Goal: Information Seeking & Learning: Learn about a topic

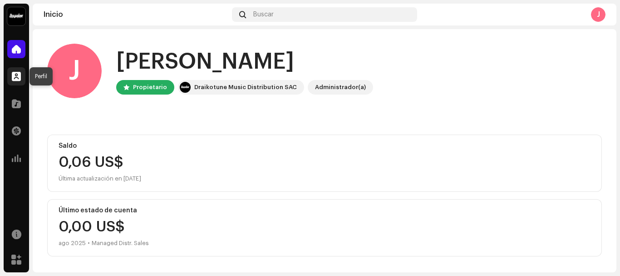
click at [15, 79] on span at bounding box center [16, 76] width 9 height 7
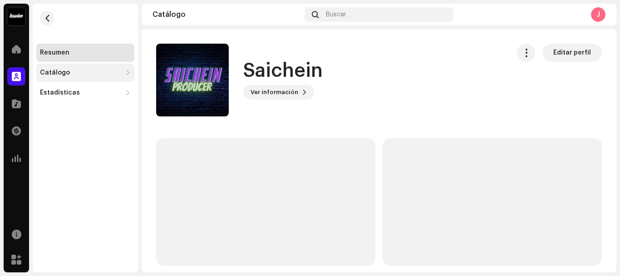
click at [64, 77] on div "Catálogo" at bounding box center [85, 73] width 98 height 18
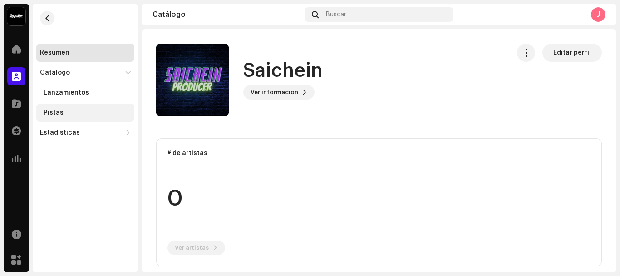
click at [64, 109] on div "Pistas" at bounding box center [85, 113] width 98 height 18
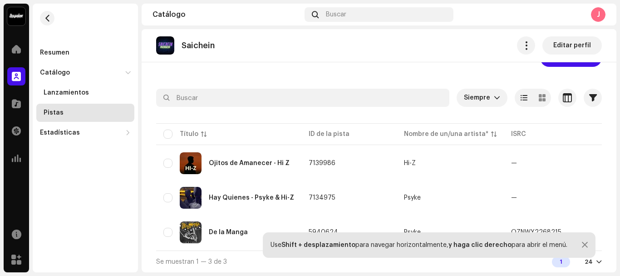
scroll to position [32, 0]
click at [221, 246] on table "Título ID de la pista Nombre de un/una artista* ISRC Aparece en Audio faltante …" at bounding box center [533, 185] width 754 height 129
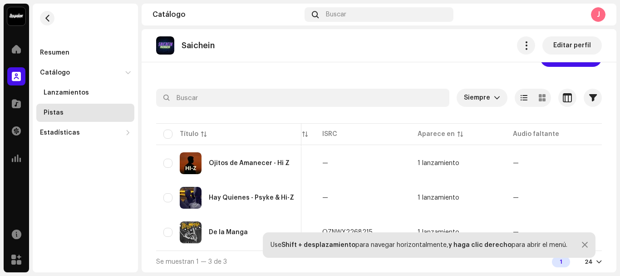
scroll to position [0, 303]
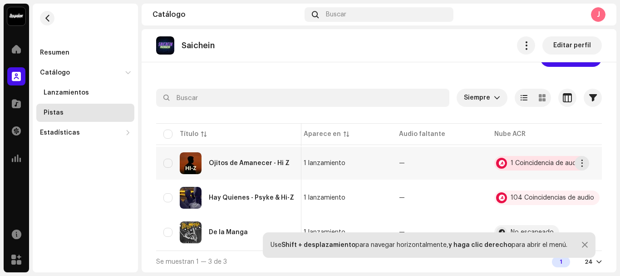
click at [517, 156] on div "1 Coincidencia de audio" at bounding box center [541, 163] width 93 height 15
click at [582, 159] on span "button" at bounding box center [582, 162] width 7 height 7
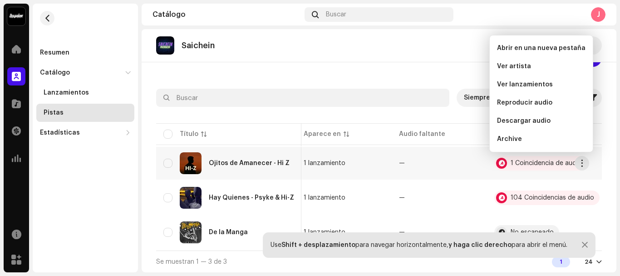
click at [453, 143] on table "Título ID de la pista Nombre de un/una artista* ISRC Aparece en Audio faltante …" at bounding box center [230, 185] width 754 height 129
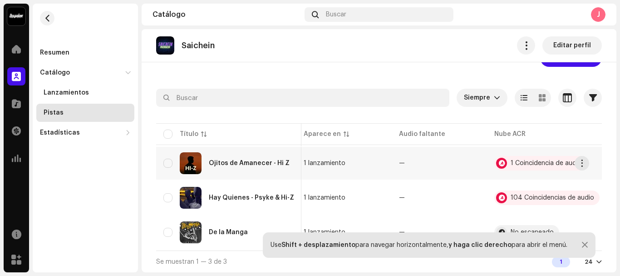
click at [432, 166] on td "—" at bounding box center [439, 163] width 95 height 33
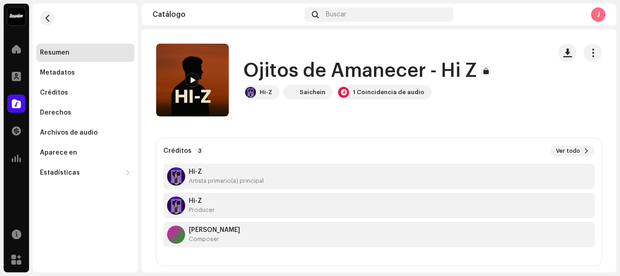
click at [297, 10] on div "Catálogo Buscar J" at bounding box center [379, 15] width 475 height 22
click at [370, 90] on div "1 Coincidencia de audio" at bounding box center [389, 92] width 72 height 7
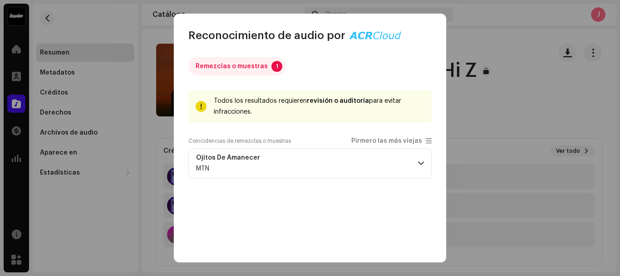
drag, startPoint x: 213, startPoint y: 93, endPoint x: 362, endPoint y: 115, distance: 151.5
click at [360, 114] on div "Todos los resultados requieren revisión o auditoría para evitar infracciones." at bounding box center [310, 106] width 243 height 33
click at [362, 115] on div "Todos los resultados requieren revisión o auditoría para evitar infracciones." at bounding box center [319, 106] width 211 height 22
click at [251, 161] on strong "Ojitos De Amanecer" at bounding box center [228, 157] width 64 height 7
click at [422, 160] on p-accordion-header "Ojitos De Amanecer MTN" at bounding box center [310, 163] width 243 height 30
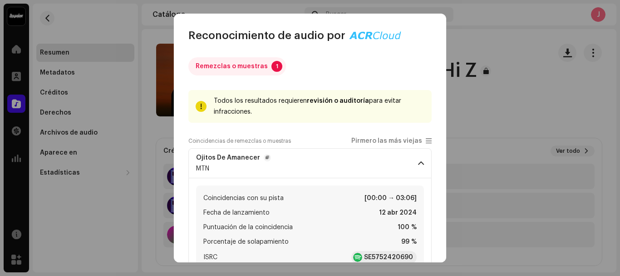
click at [418, 164] on span at bounding box center [421, 162] width 6 height 7
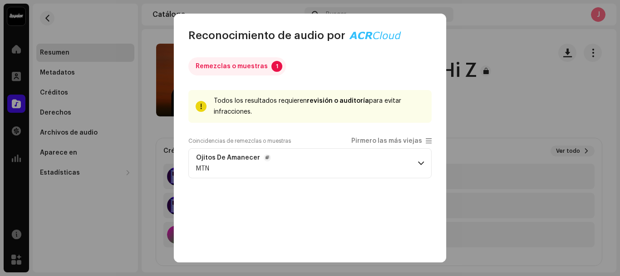
click at [418, 164] on span at bounding box center [421, 162] width 6 height 7
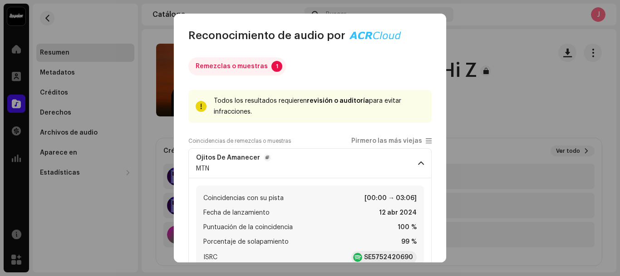
drag, startPoint x: 216, startPoint y: 99, endPoint x: 288, endPoint y: 114, distance: 73.2
click at [288, 114] on div "Todos los resultados requieren revisión o auditoría para evitar infracciones." at bounding box center [319, 106] width 211 height 22
click at [198, 110] on div "Todos los resultados requieren revisión o auditoría para evitar infracciones." at bounding box center [310, 106] width 243 height 33
click at [201, 109] on div at bounding box center [201, 106] width 6 height 7
click at [223, 68] on div "Remezclas o muestras" at bounding box center [232, 66] width 72 height 18
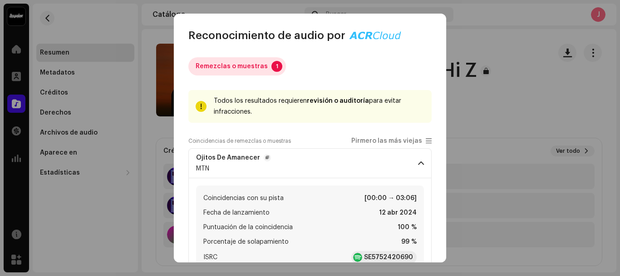
click at [255, 67] on div "Remezclas o muestras" at bounding box center [232, 66] width 72 height 18
click at [277, 64] on p-badge "1" at bounding box center [277, 66] width 11 height 11
click at [305, 102] on div "Todos los resultados requieren revisión o auditoría para evitar infracciones." at bounding box center [319, 106] width 211 height 22
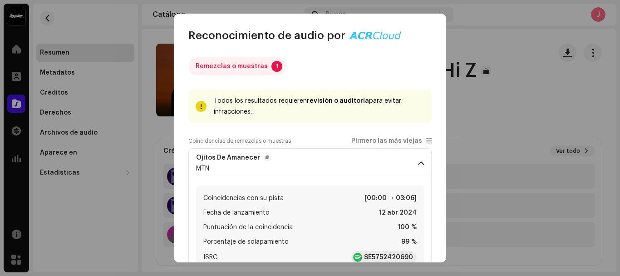
click at [305, 102] on div "Todos los resultados requieren revisión o auditoría para evitar infracciones." at bounding box center [319, 106] width 211 height 22
click at [303, 102] on div "Todos los resultados requieren revisión o auditoría para evitar infracciones." at bounding box center [319, 106] width 211 height 22
click at [302, 102] on div "Todos los resultados requieren revisión o auditoría para evitar infracciones." at bounding box center [319, 106] width 211 height 22
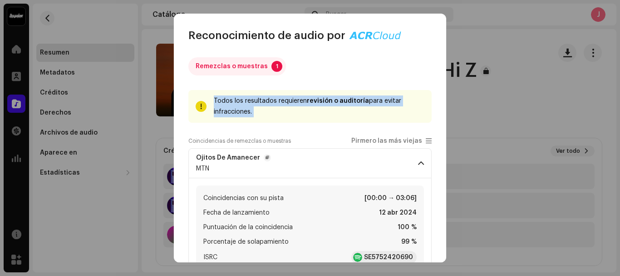
click at [301, 104] on div "Todos los resultados requieren revisión o auditoría para evitar infracciones." at bounding box center [319, 106] width 211 height 22
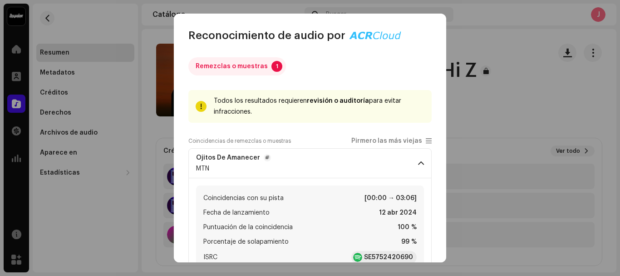
click at [348, 74] on div "Remezclas o muestras 1" at bounding box center [310, 66] width 243 height 18
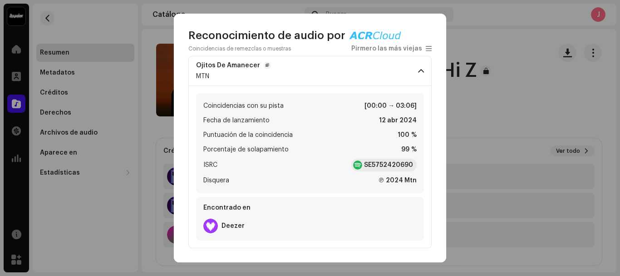
scroll to position [93, 0]
click at [203, 82] on p-accordion-header "Ojitos De Amanecer MTN" at bounding box center [310, 70] width 243 height 30
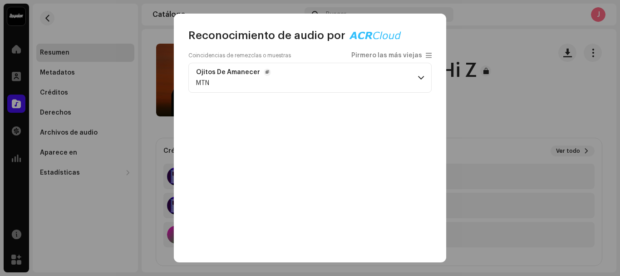
scroll to position [85, 0]
click at [266, 70] on span "button" at bounding box center [268, 72] width 4 height 7
click at [300, 77] on p-accordion-header "Ojitos De Amanecer MTN" at bounding box center [310, 78] width 243 height 30
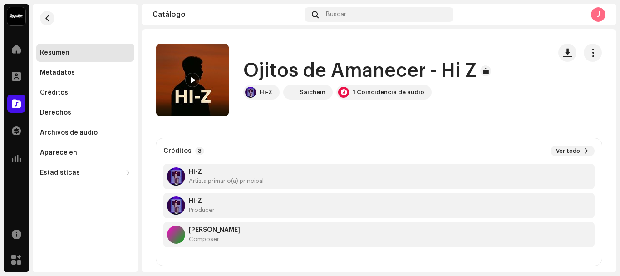
click at [562, 49] on div "Reconocimiento de audio por Remezclas o muestras 1 Todos los resultados requier…" at bounding box center [310, 138] width 620 height 276
click at [198, 80] on div at bounding box center [192, 80] width 15 height 15
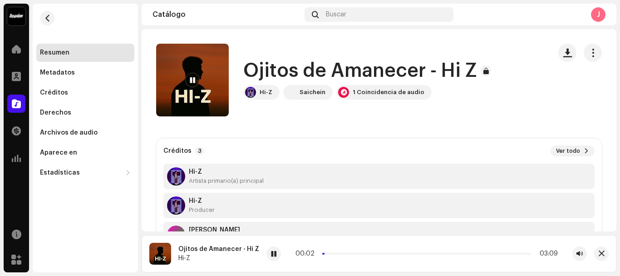
click at [194, 79] on span at bounding box center [192, 80] width 5 height 7
click at [193, 74] on div at bounding box center [192, 80] width 15 height 15
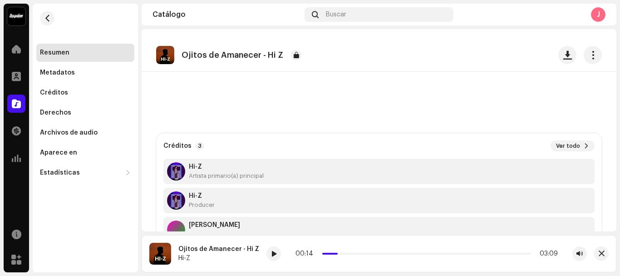
scroll to position [0, 0]
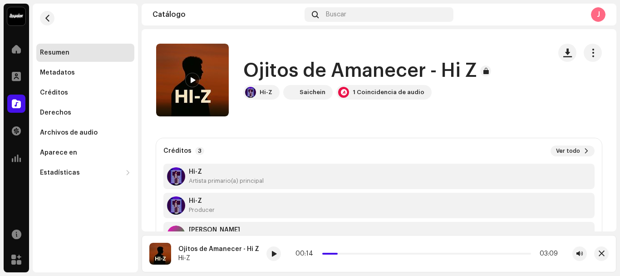
click at [181, 81] on img at bounding box center [192, 80] width 73 height 73
click at [191, 80] on span at bounding box center [192, 80] width 5 height 7
click at [564, 54] on span "button" at bounding box center [568, 52] width 9 height 7
click at [559, 44] on button "button" at bounding box center [568, 53] width 18 height 18
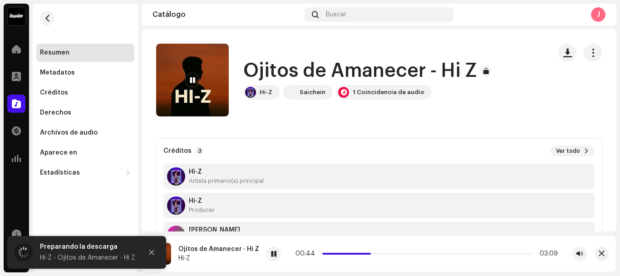
click at [191, 80] on span at bounding box center [192, 80] width 5 height 7
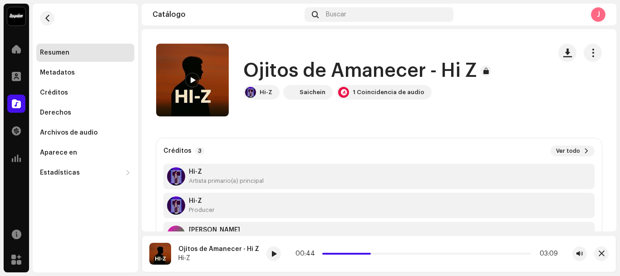
click at [189, 77] on div at bounding box center [192, 80] width 15 height 15
click at [199, 76] on re-a-play-button at bounding box center [192, 80] width 15 height 15
